Goal: Information Seeking & Learning: Learn about a topic

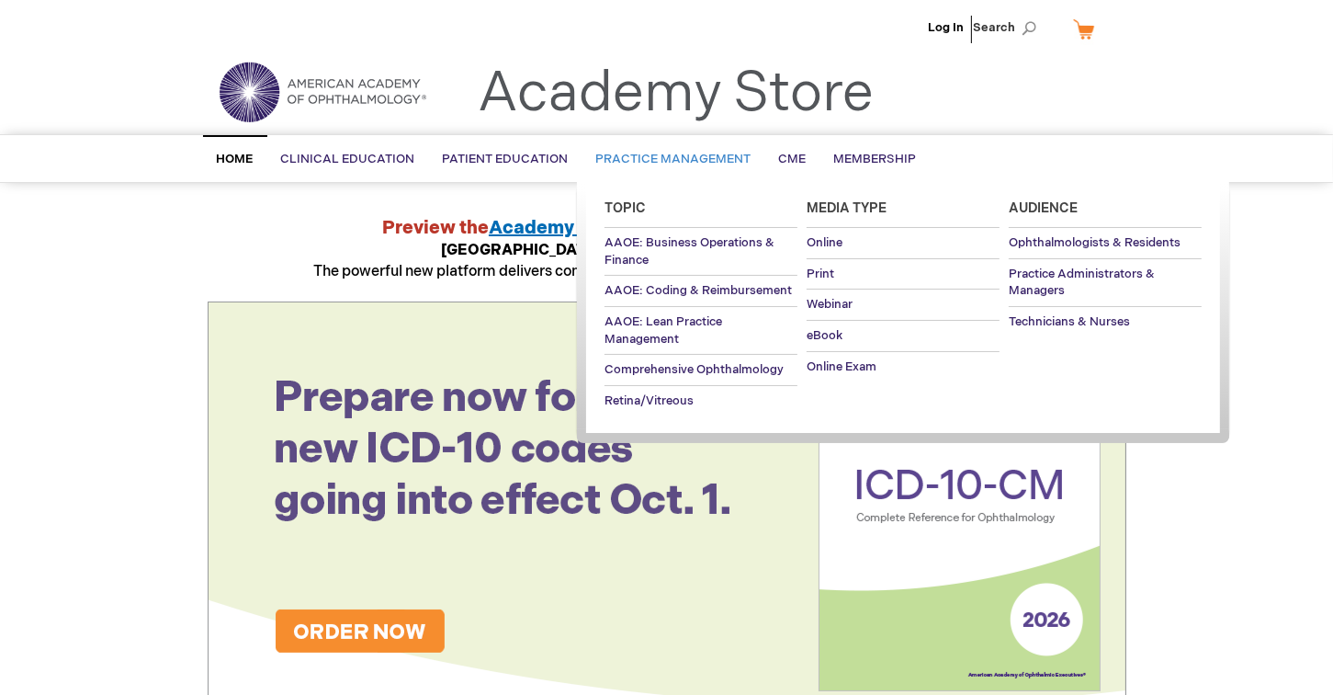
click at [633, 152] on span "Practice Management" at bounding box center [673, 159] width 155 height 15
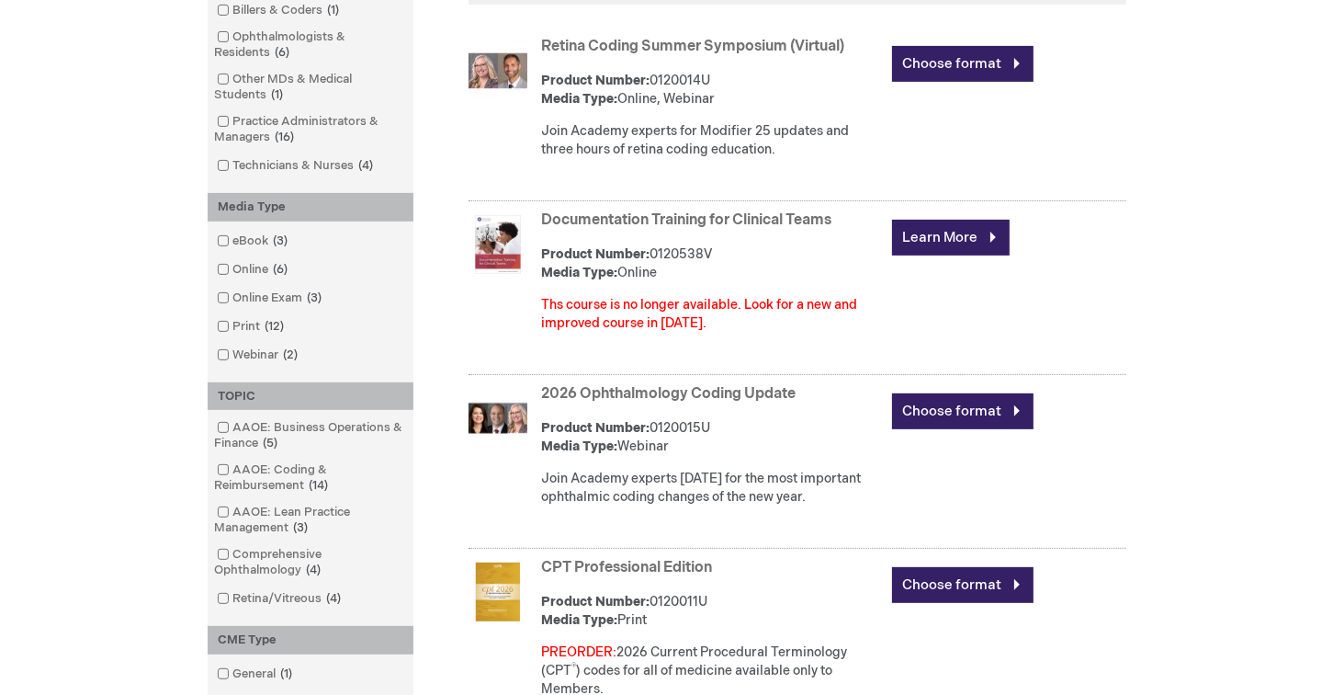
scroll to position [643, 0]
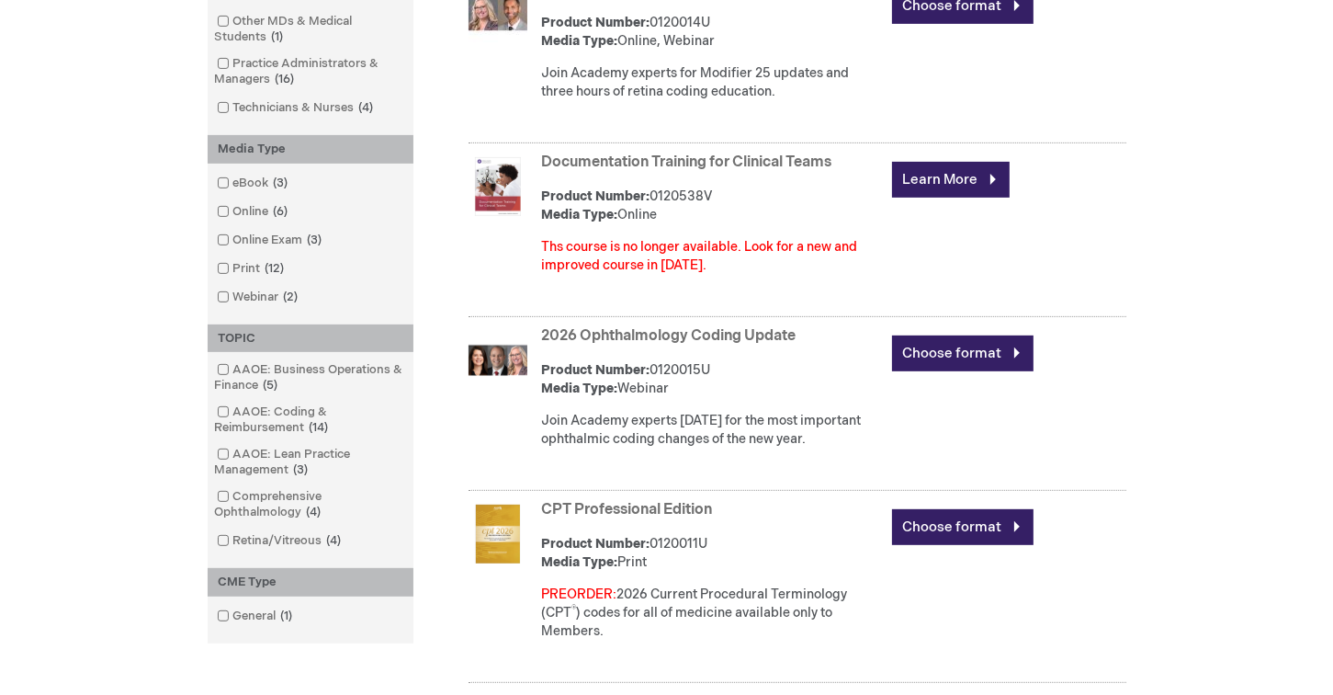
click at [735, 337] on link "2026 Ophthalmology Coding Update" at bounding box center [669, 335] width 255 height 17
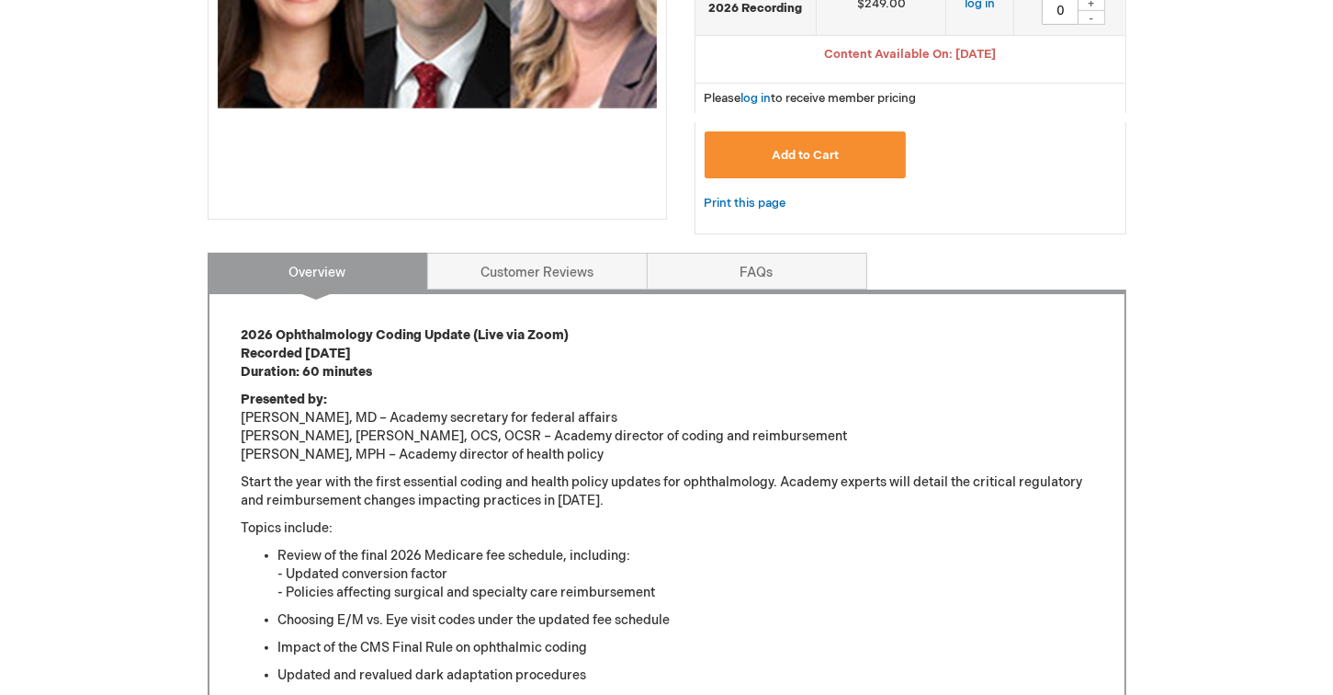
scroll to position [551, 0]
